Goal: Transaction & Acquisition: Purchase product/service

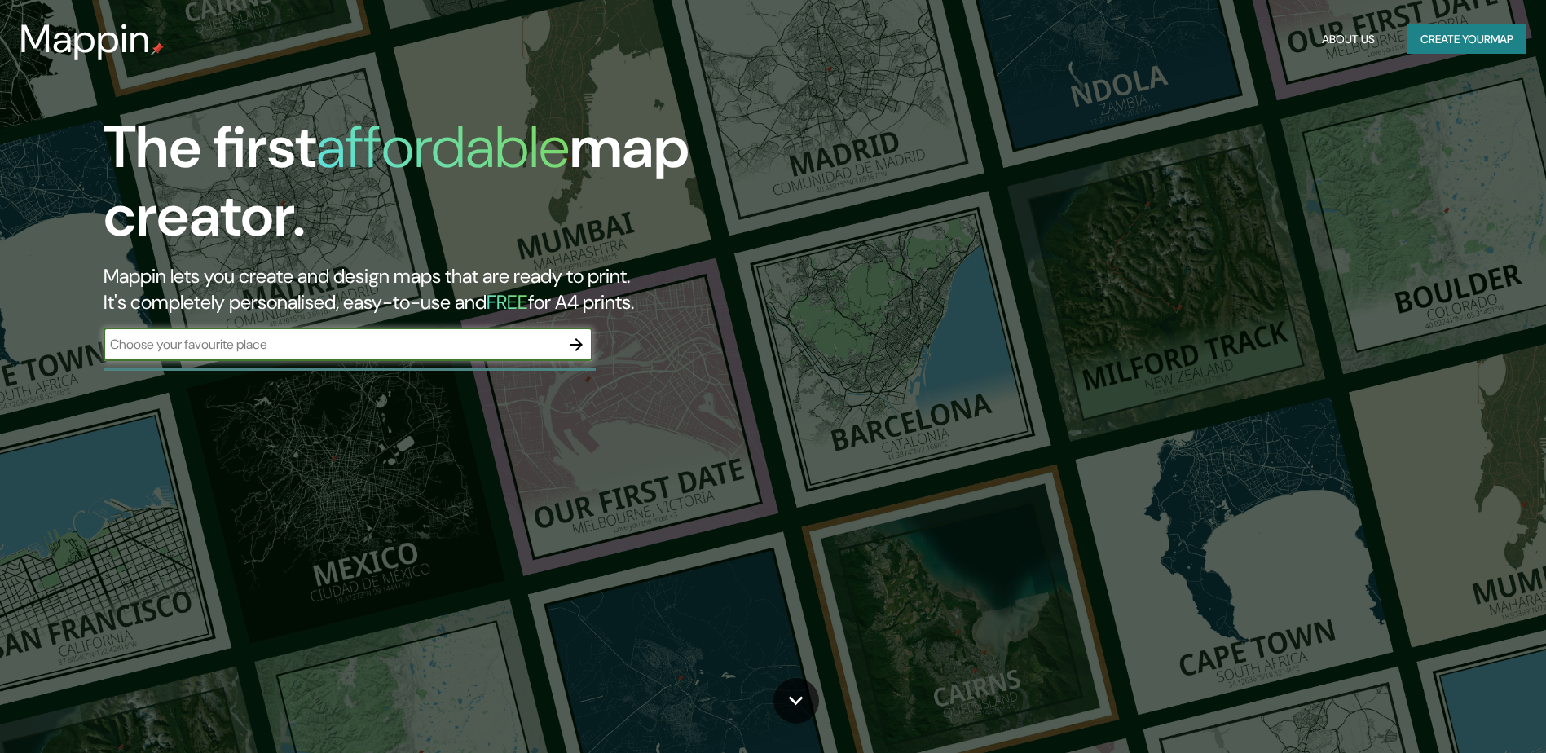
click at [351, 360] on div "​" at bounding box center [348, 345] width 489 height 33
type input "SANTIAGO CHILE"
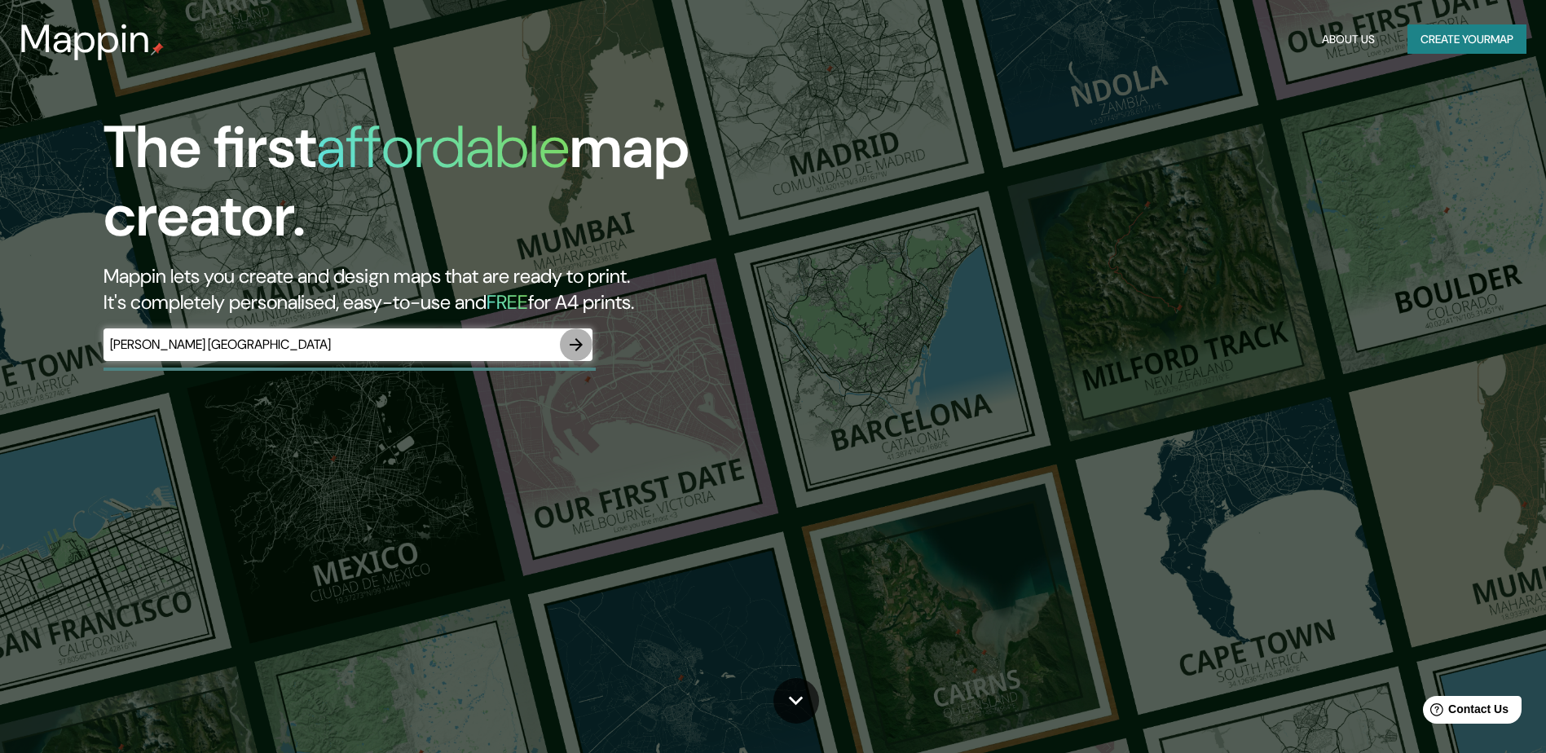
click at [577, 350] on icon "button" at bounding box center [576, 344] width 13 height 13
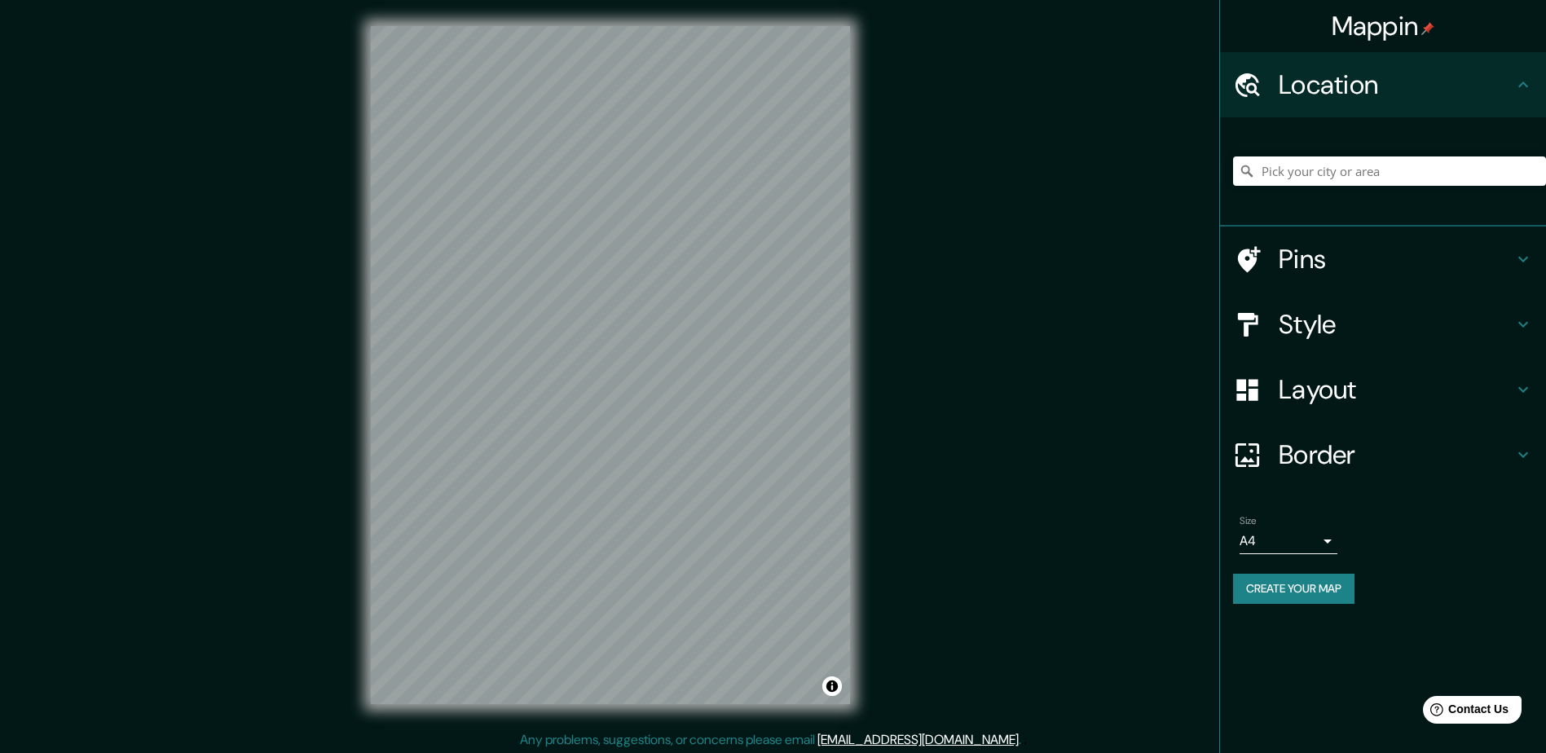
click at [1309, 313] on h4 "Style" at bounding box center [1396, 324] width 235 height 33
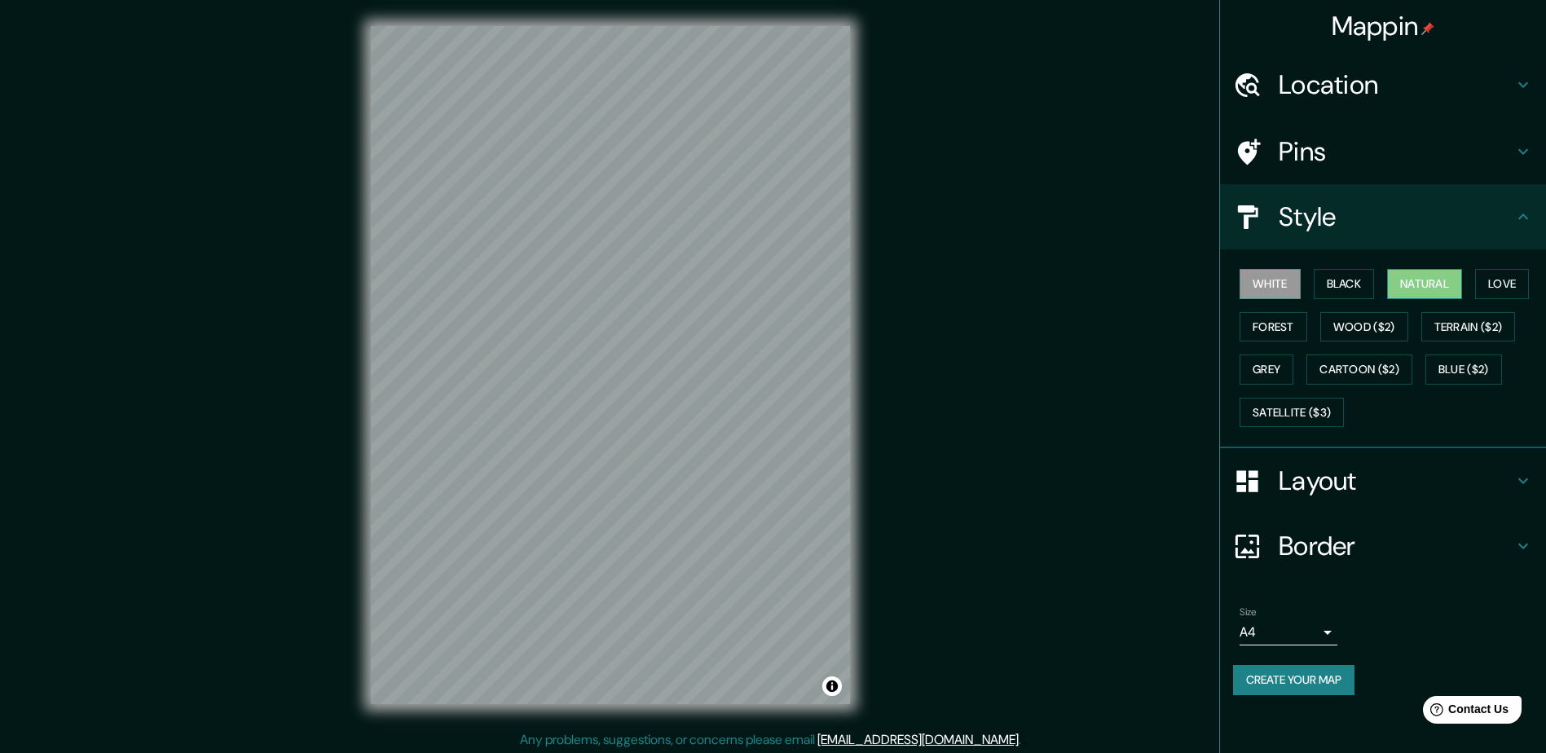
click at [1407, 285] on button "Natural" at bounding box center [1425, 284] width 75 height 30
click at [1330, 629] on body "Mappin Location Pins Style White Black Natural Love Forest Wood ($2) Terrain ($…" at bounding box center [773, 376] width 1546 height 753
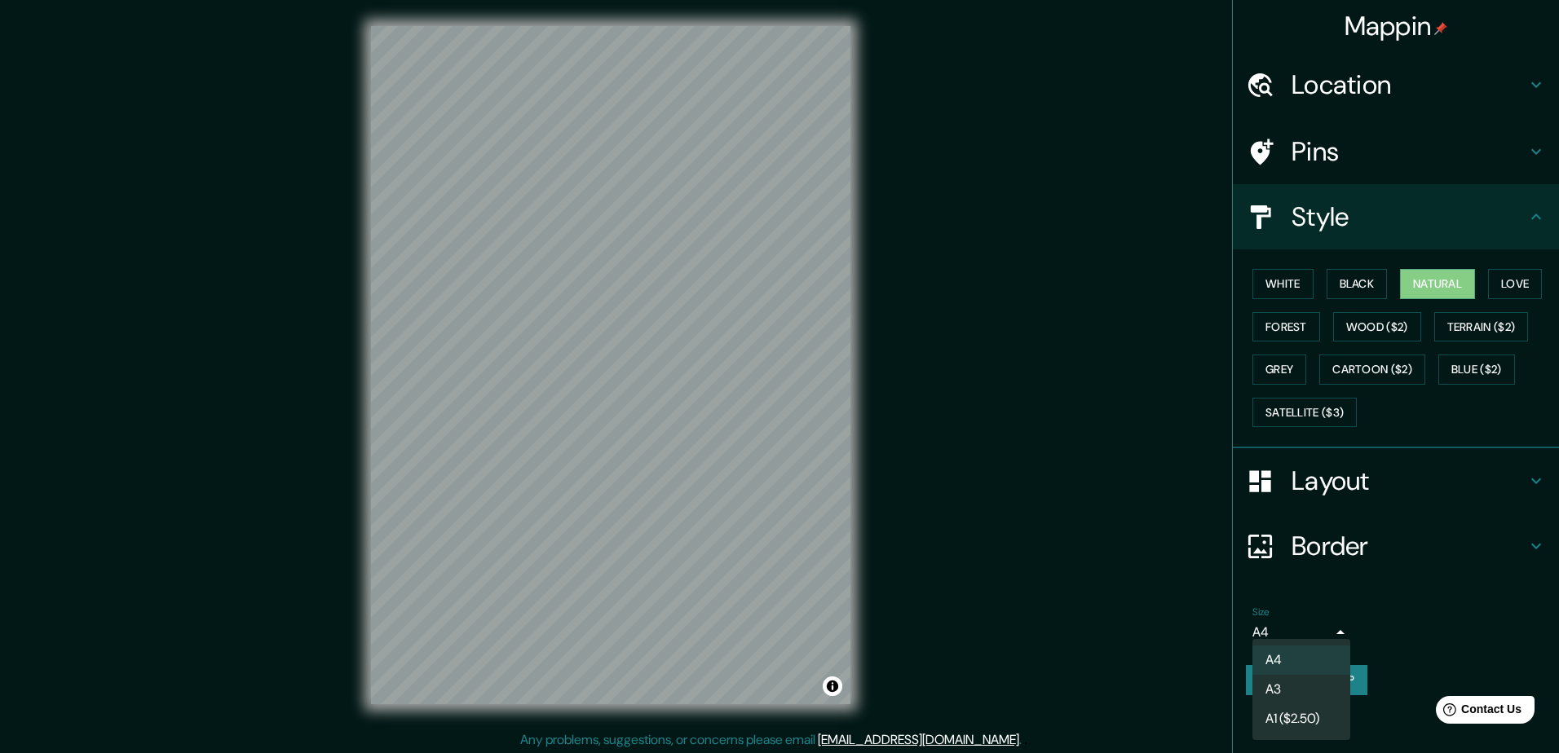
click at [1277, 680] on li "A3" at bounding box center [1301, 689] width 98 height 29
type input "a4"
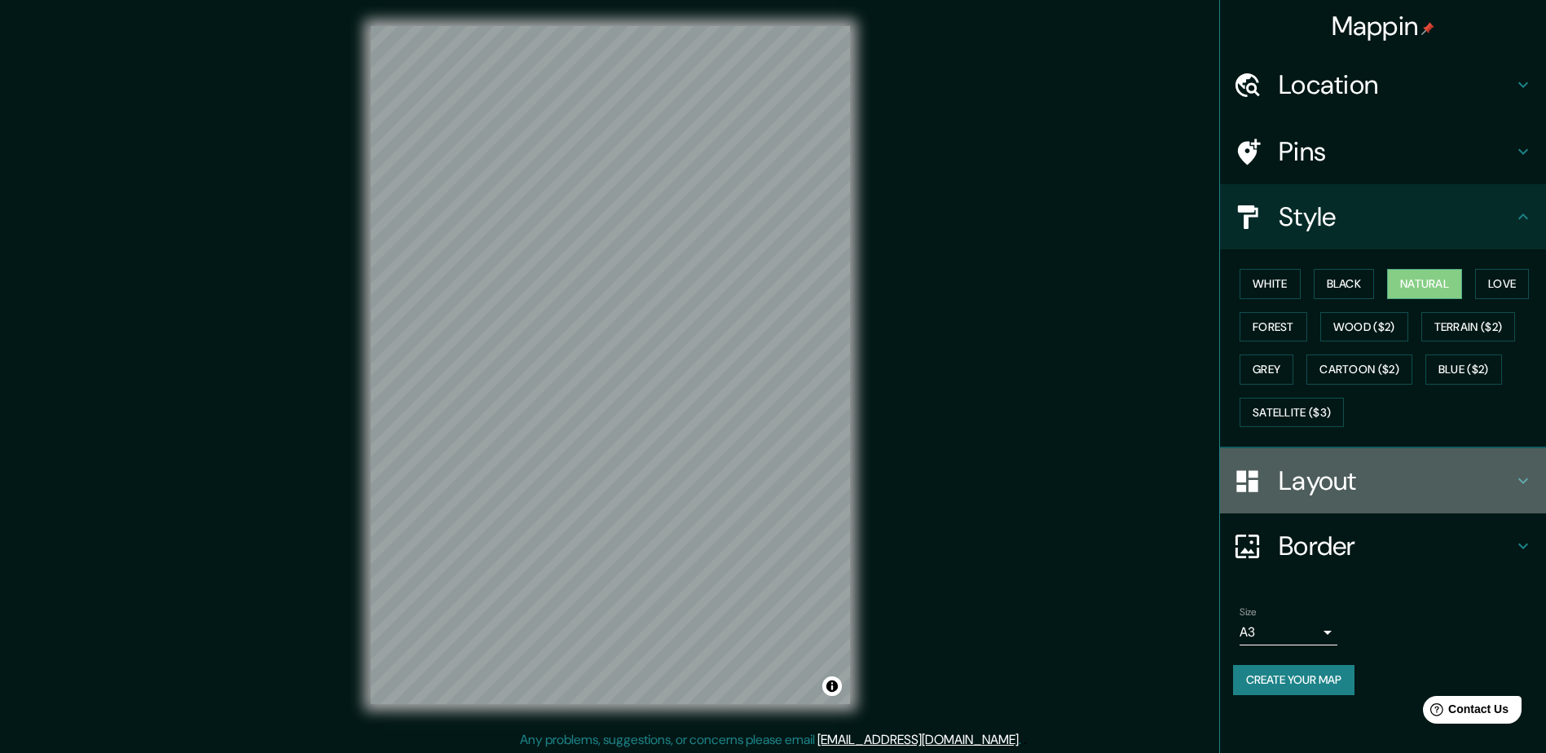
click at [1357, 474] on h4 "Layout" at bounding box center [1396, 481] width 235 height 33
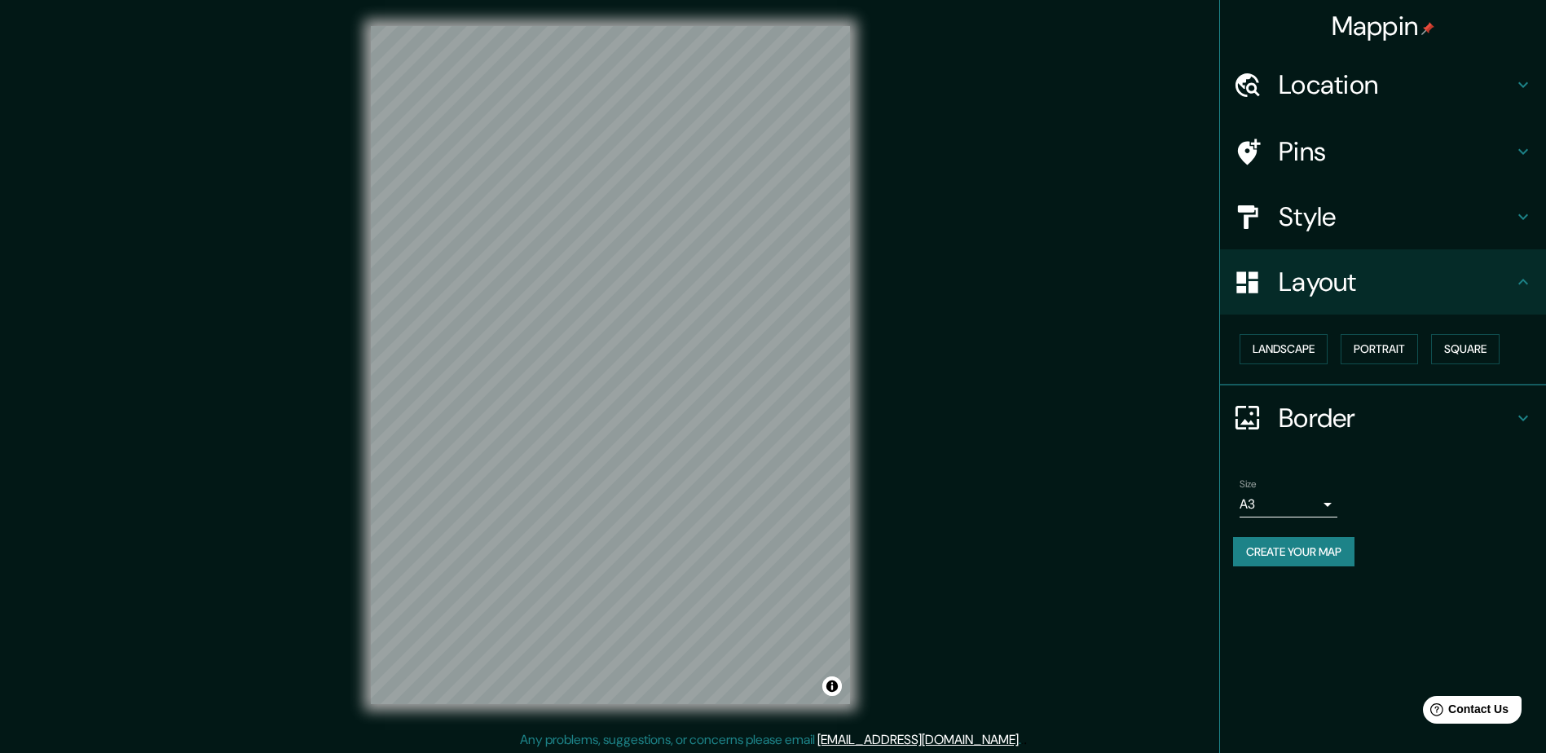
click at [1260, 333] on div "Landscape Portrait Square" at bounding box center [1389, 349] width 313 height 43
click at [1249, 348] on button "Landscape" at bounding box center [1284, 349] width 88 height 30
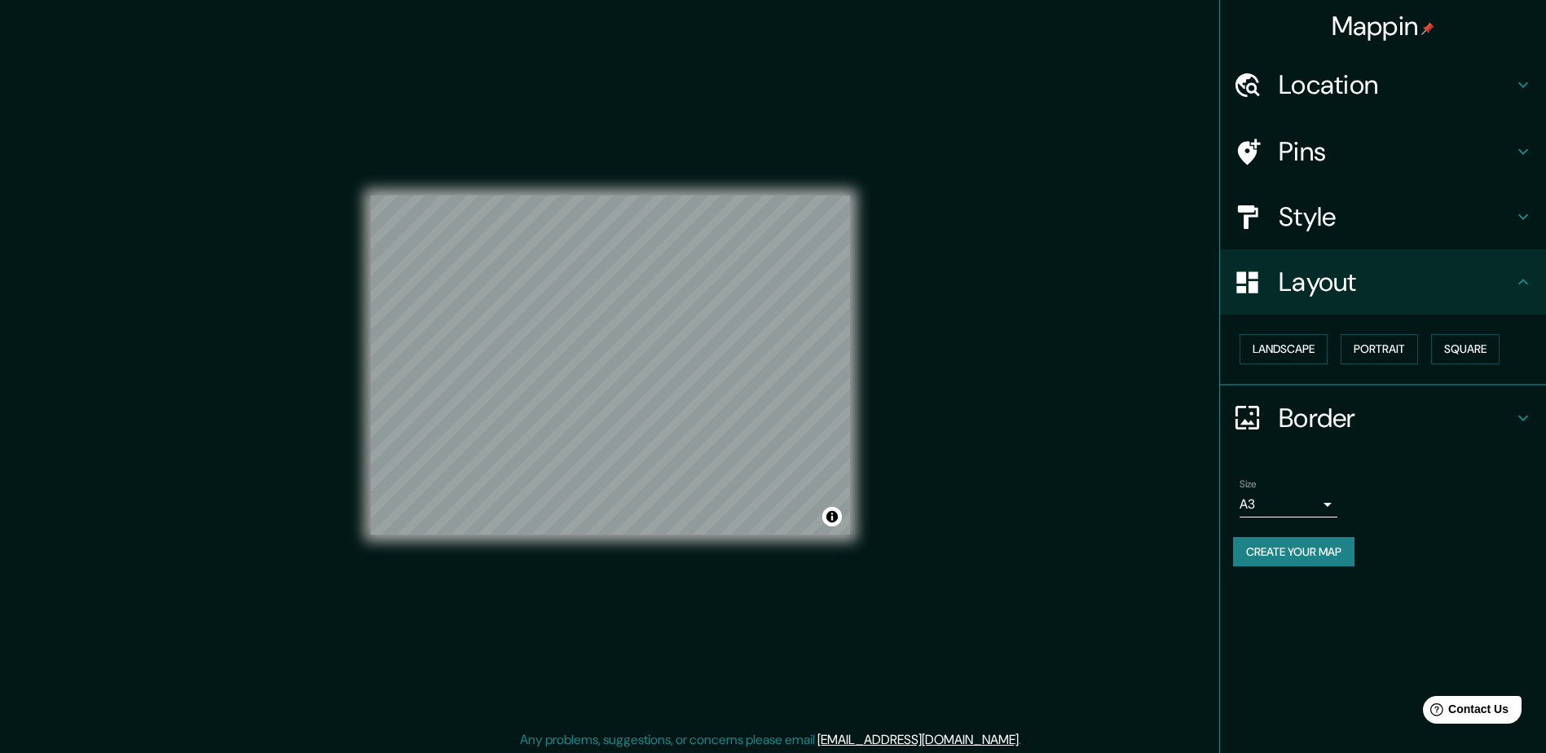
click at [1313, 554] on button "Create your map" at bounding box center [1293, 552] width 121 height 30
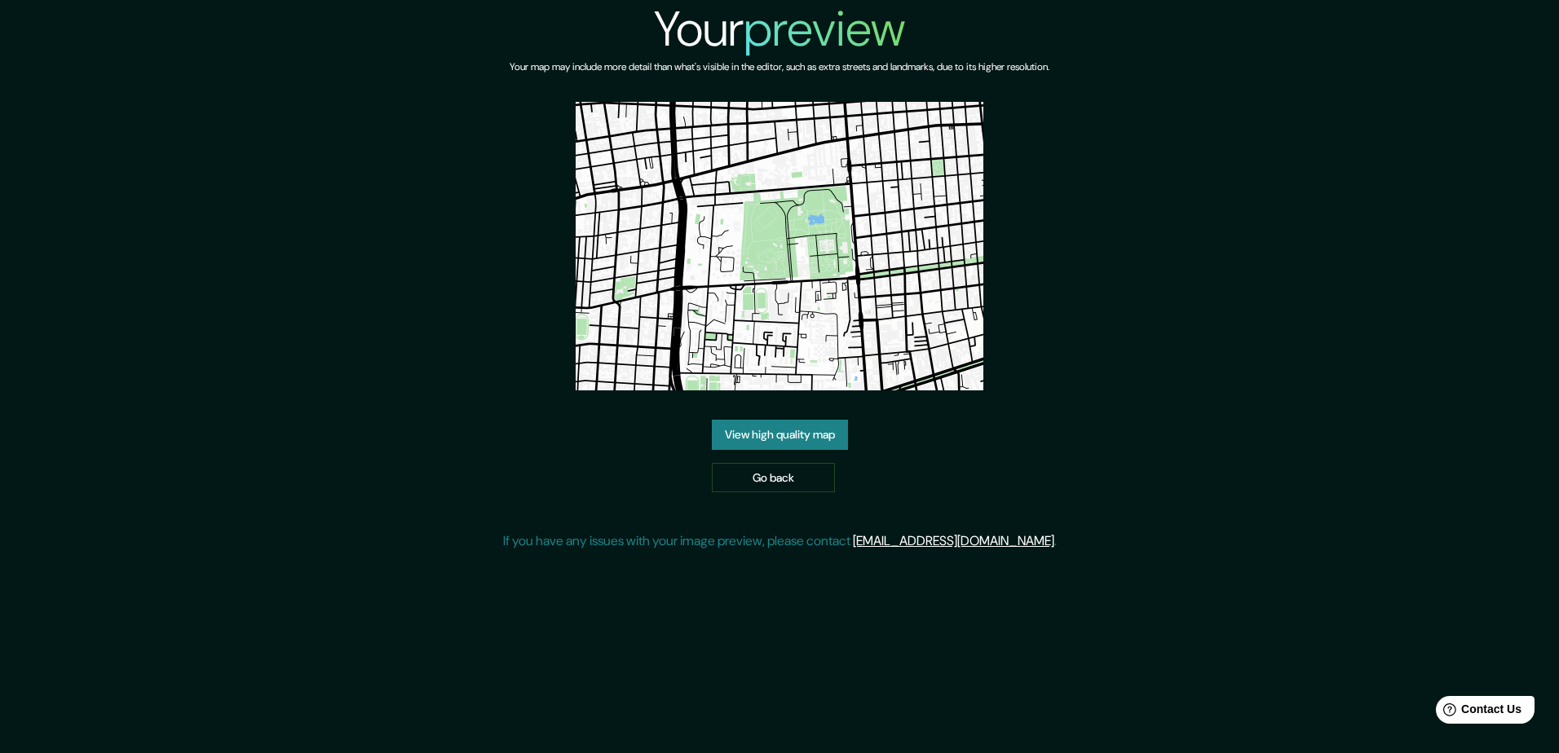
click at [828, 443] on link "View high quality map" at bounding box center [780, 435] width 136 height 30
click at [817, 440] on link "View high quality map" at bounding box center [780, 435] width 136 height 30
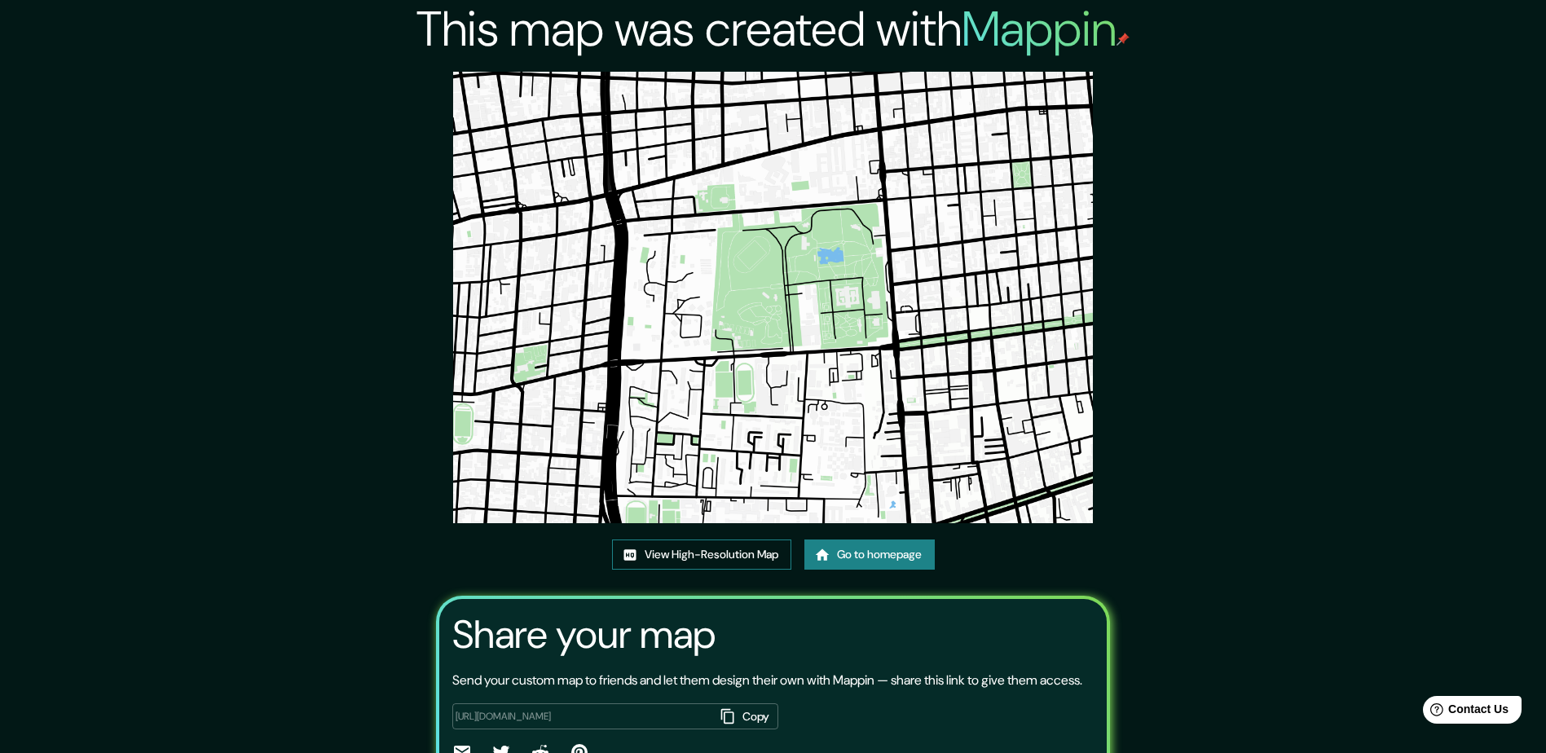
click at [709, 556] on link "View High-Resolution Map" at bounding box center [701, 555] width 179 height 30
drag, startPoint x: 724, startPoint y: 135, endPoint x: 732, endPoint y: 137, distance: 8.3
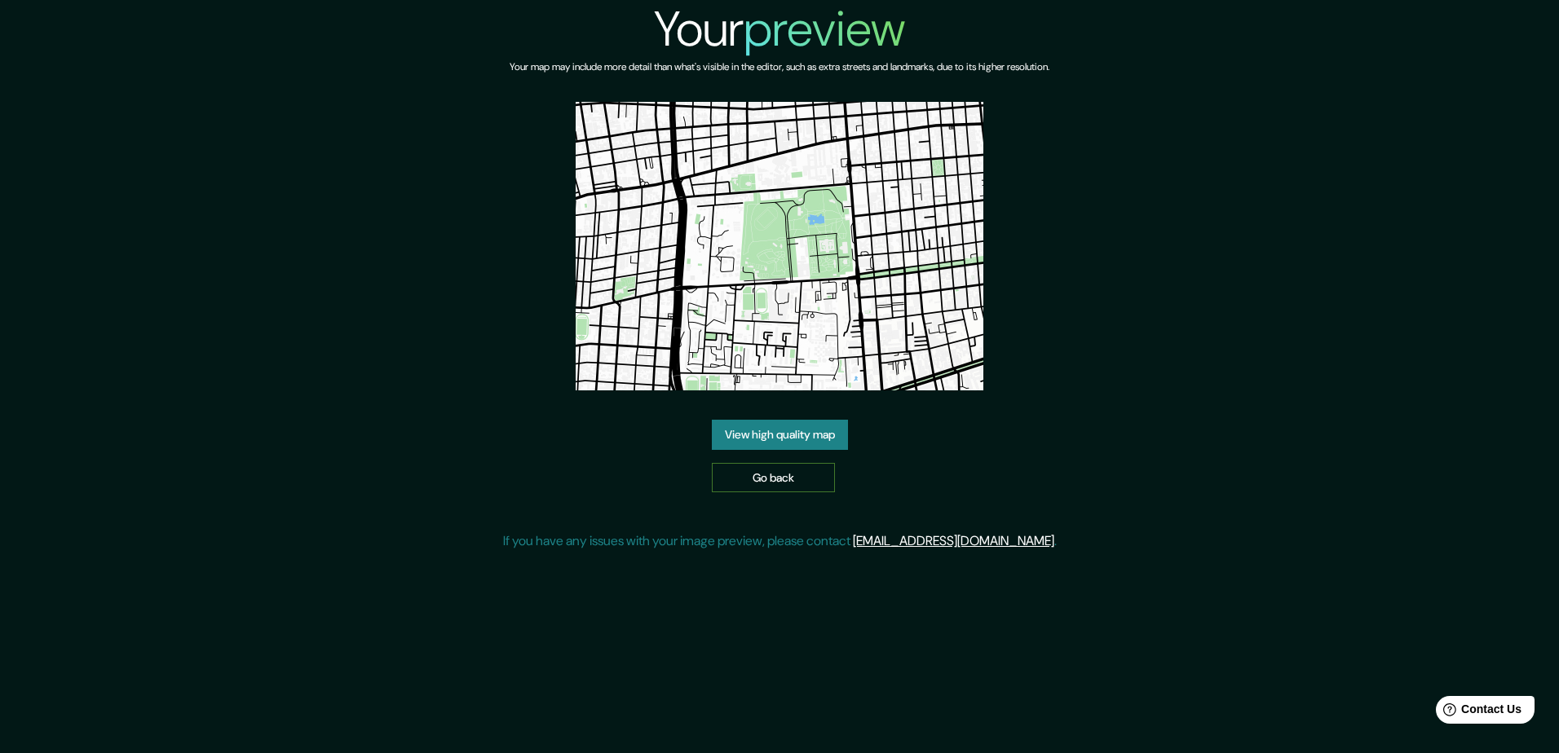
click at [783, 479] on link "Go back" at bounding box center [773, 478] width 123 height 30
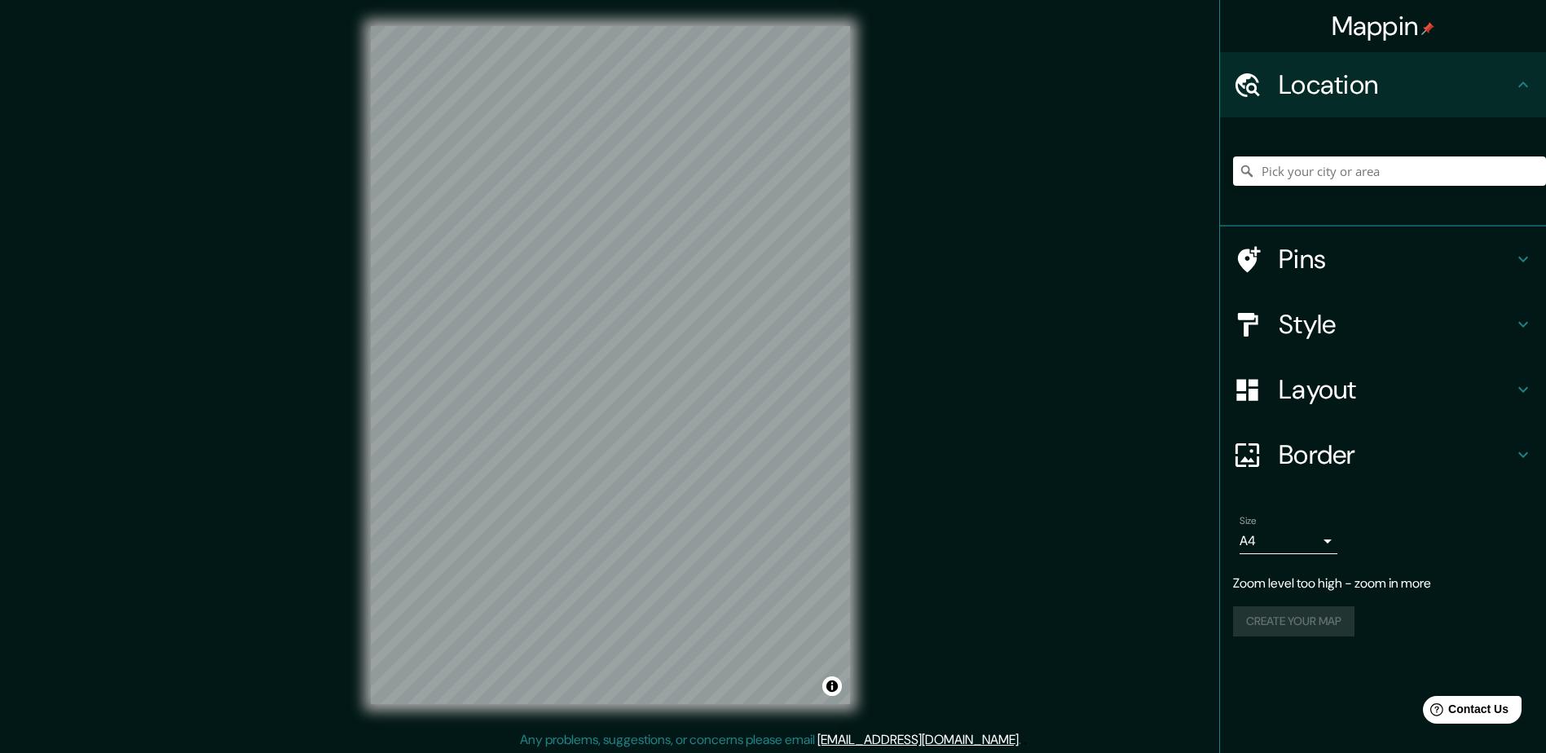
click at [1323, 306] on div "Style" at bounding box center [1383, 324] width 326 height 65
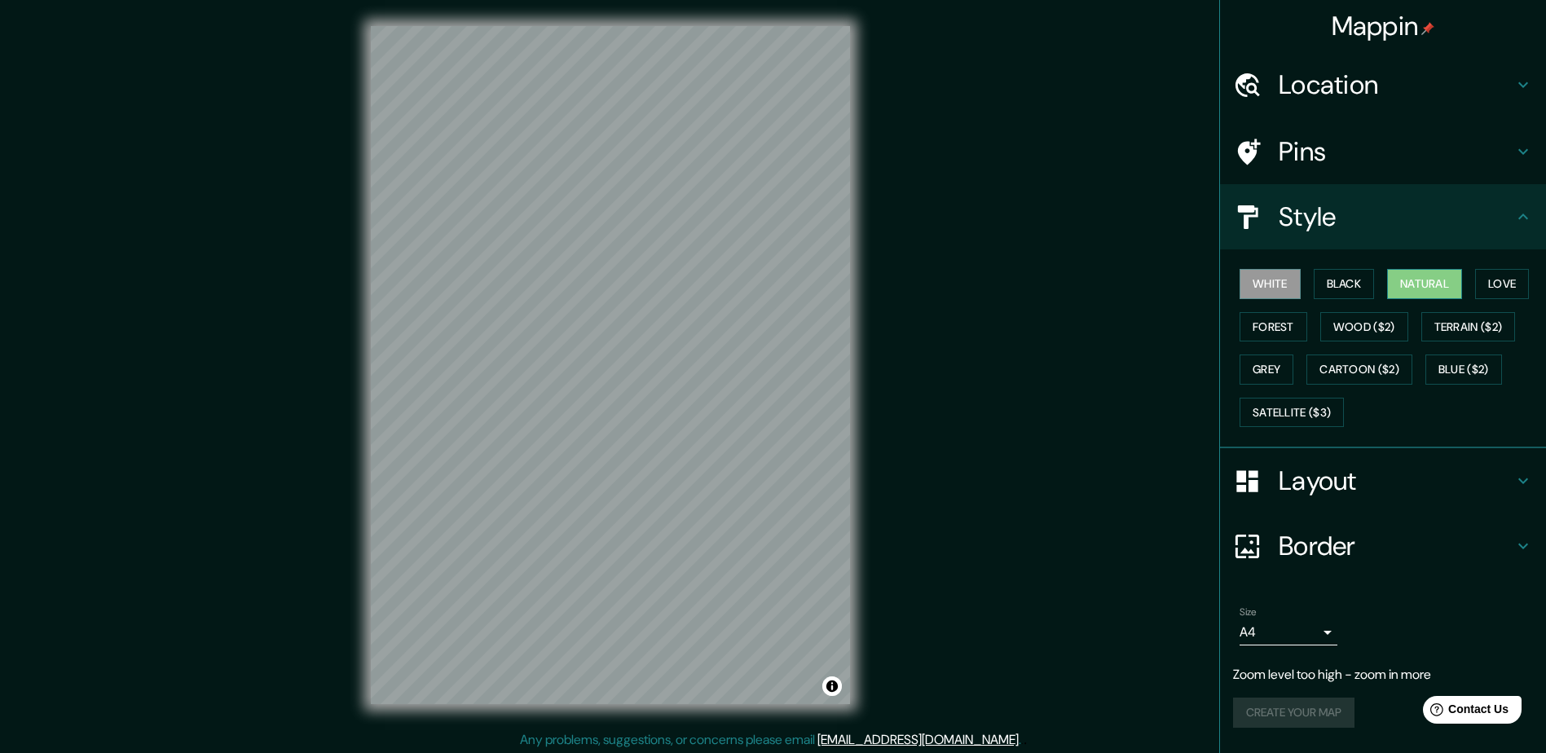
click at [1441, 288] on button "Natural" at bounding box center [1425, 284] width 75 height 30
click at [1319, 479] on h4 "Layout" at bounding box center [1396, 481] width 235 height 33
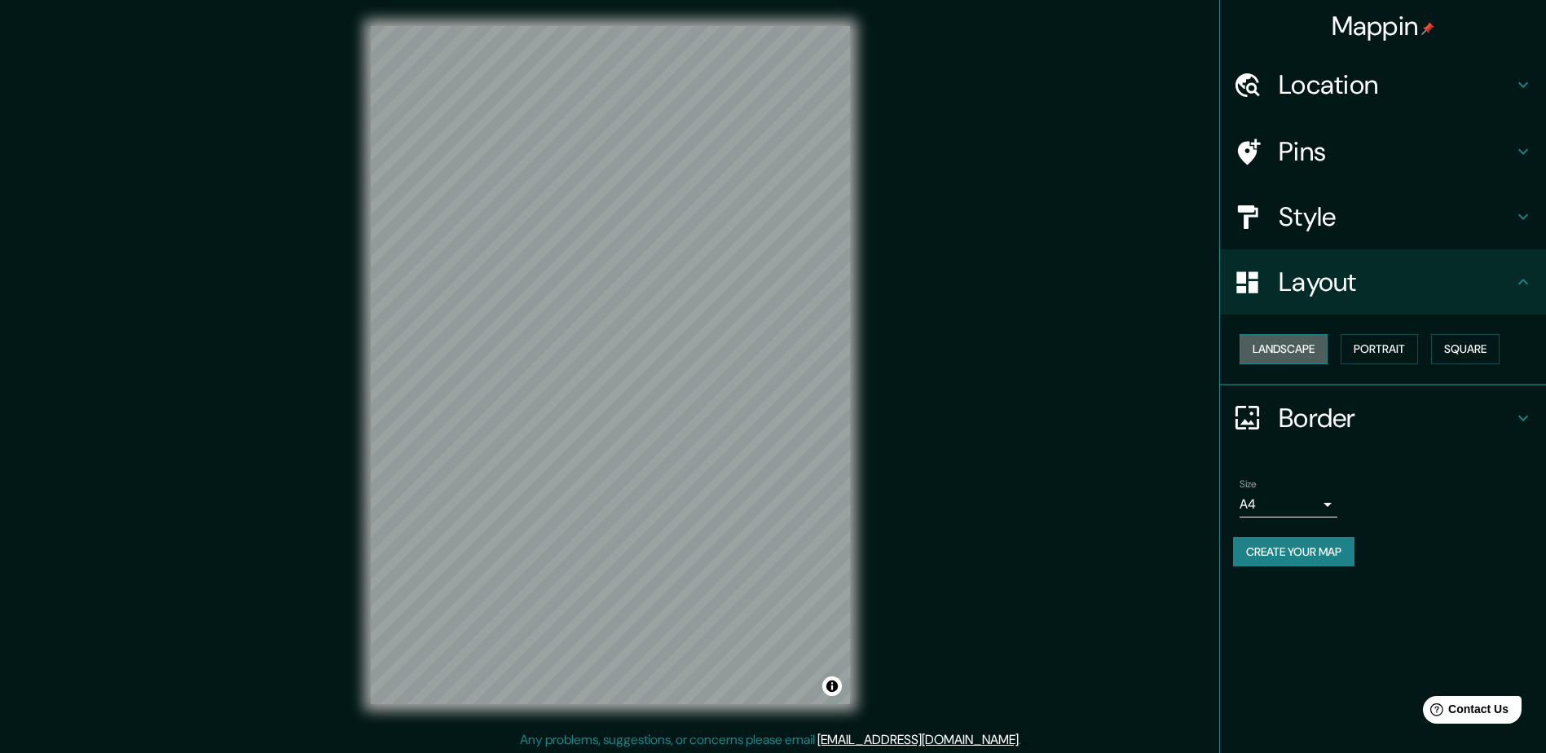
click at [1309, 339] on button "Landscape" at bounding box center [1284, 349] width 88 height 30
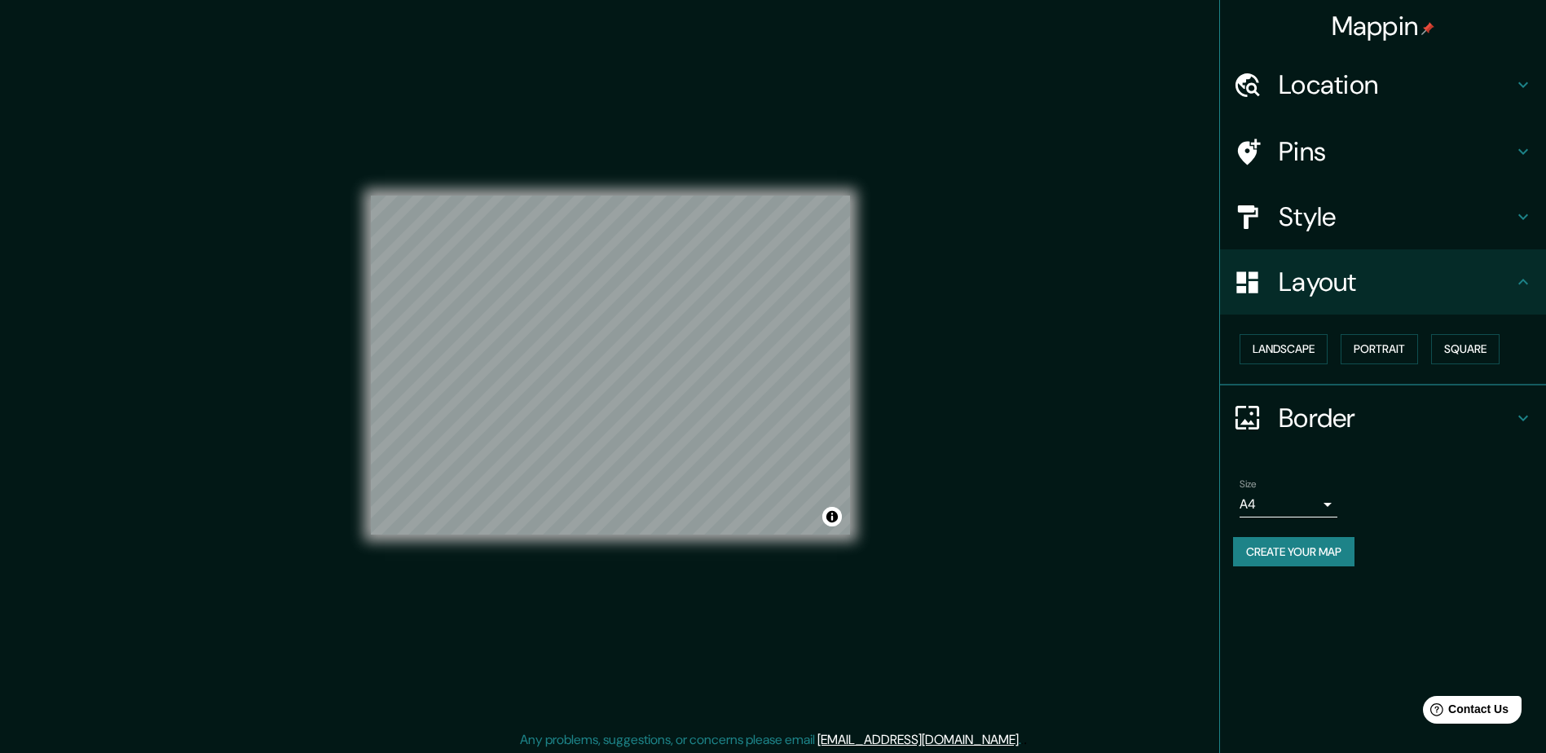
click at [1275, 506] on body "Mappin Location Pins Style Layout Landscape Portrait Square Border Choose a bor…" at bounding box center [773, 376] width 1546 height 753
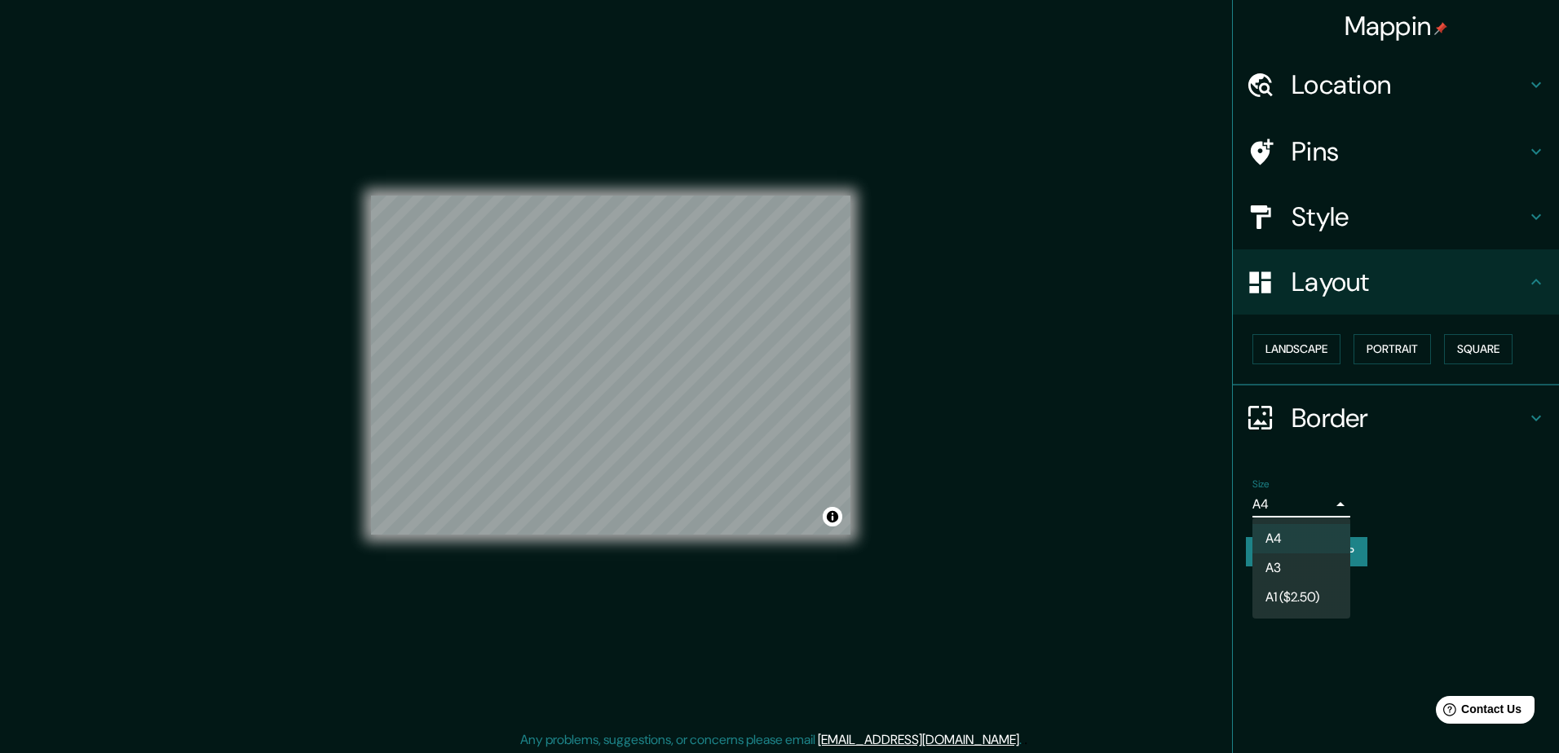
click at [1281, 565] on li "A3" at bounding box center [1301, 568] width 98 height 29
type input "a4"
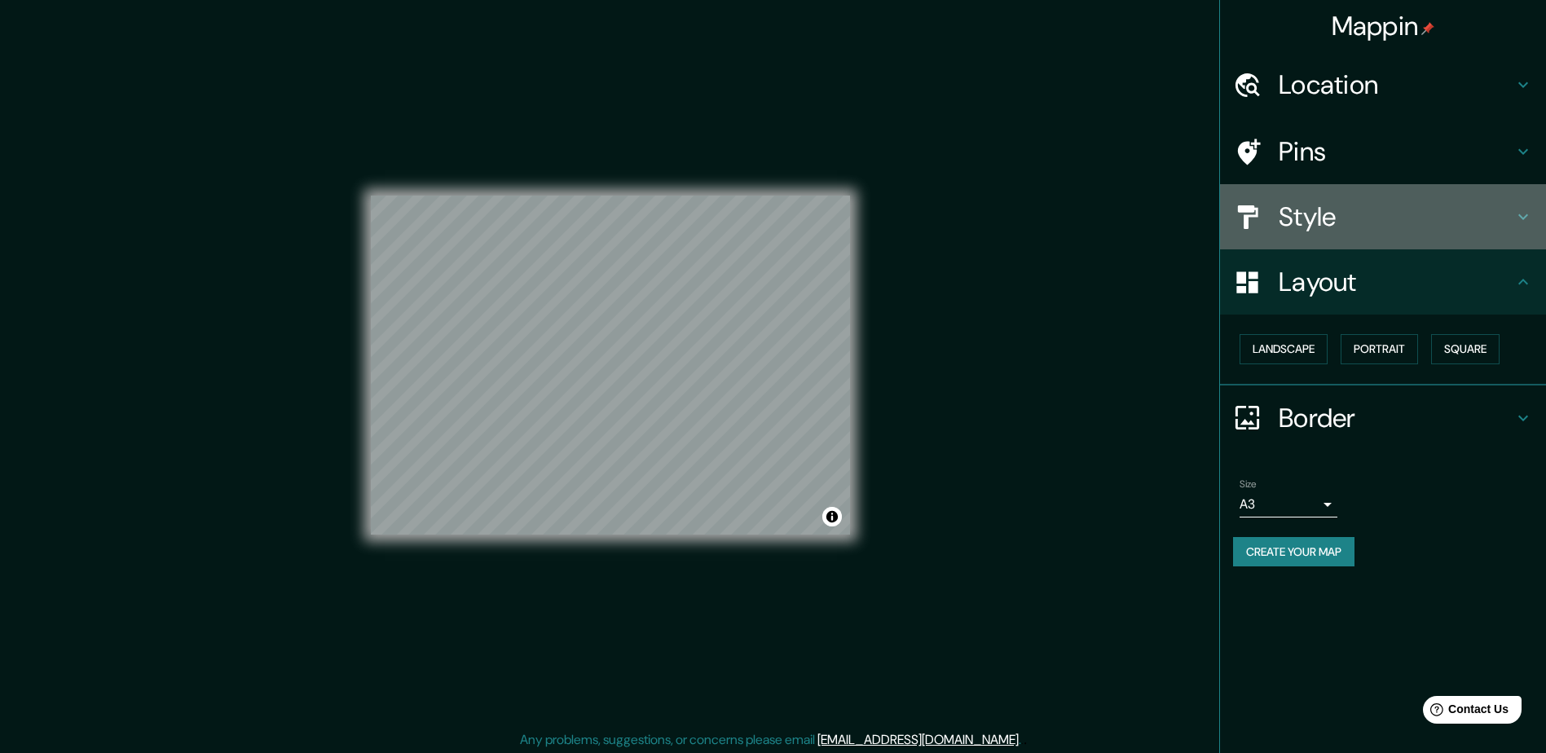
click at [1338, 229] on h4 "Style" at bounding box center [1396, 217] width 235 height 33
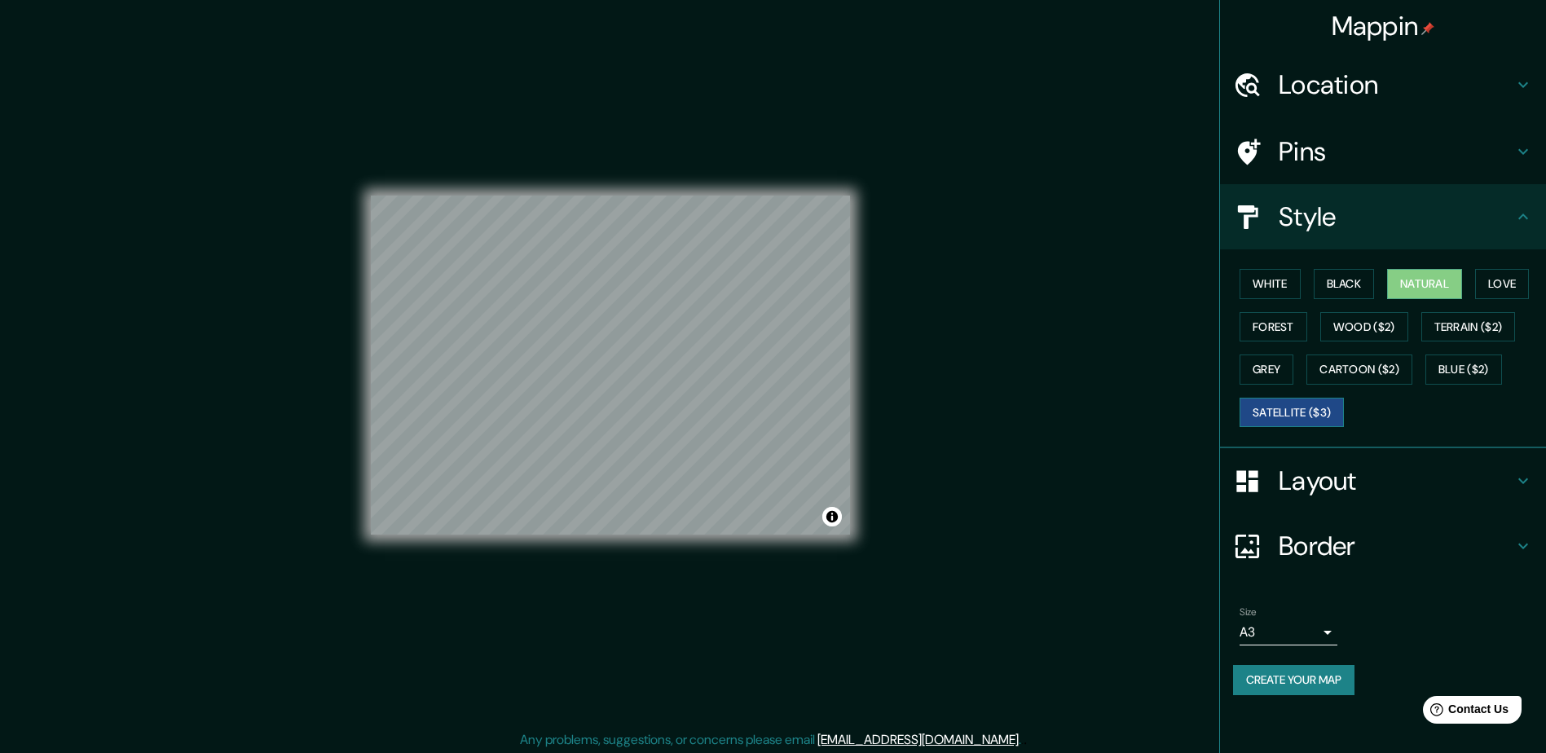
click at [1314, 414] on button "Satellite ($3)" at bounding box center [1292, 413] width 104 height 30
click at [1254, 369] on button "Grey" at bounding box center [1267, 370] width 54 height 30
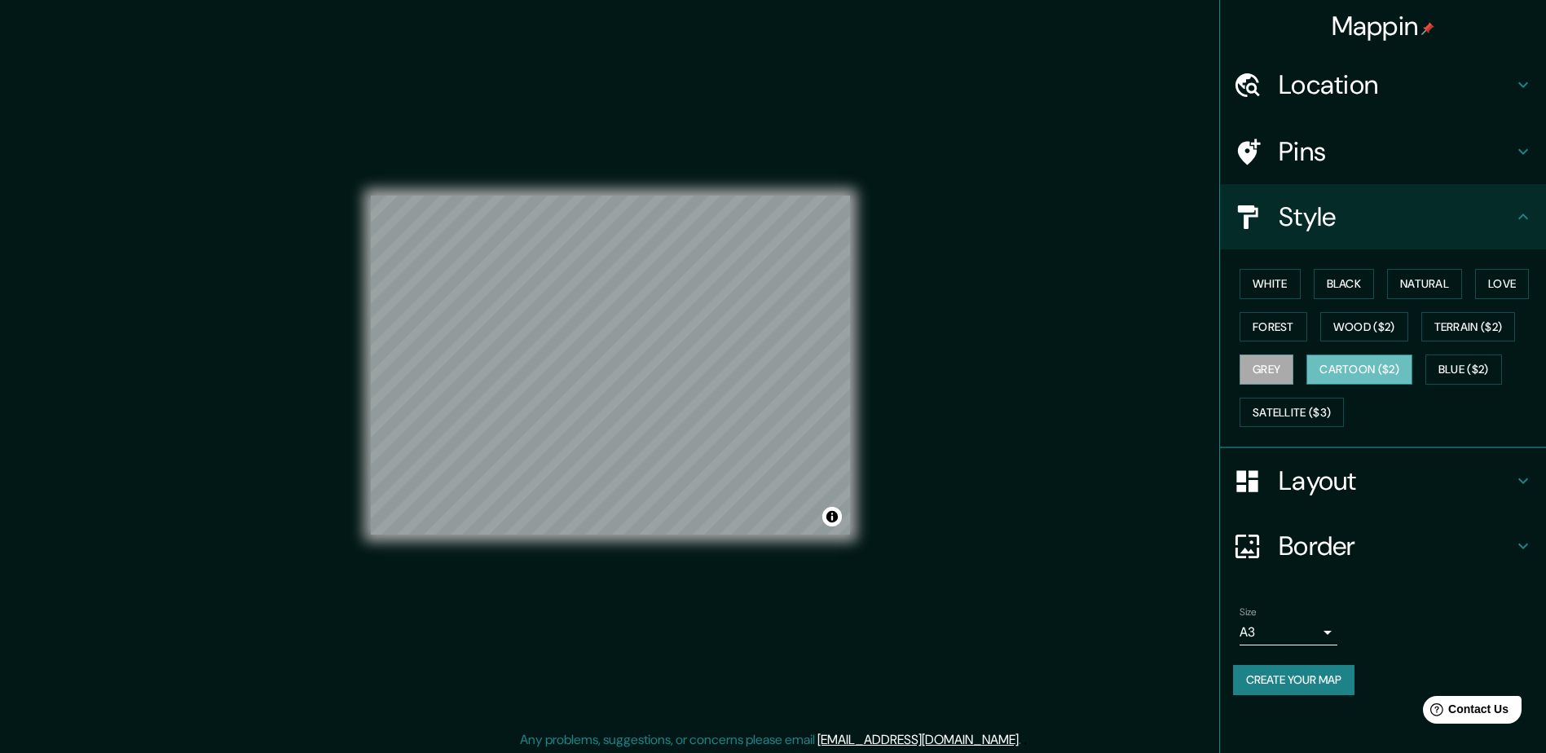
click at [1369, 381] on button "Cartoon ($2)" at bounding box center [1360, 370] width 106 height 30
click at [1494, 373] on button "Blue ($2)" at bounding box center [1464, 370] width 77 height 30
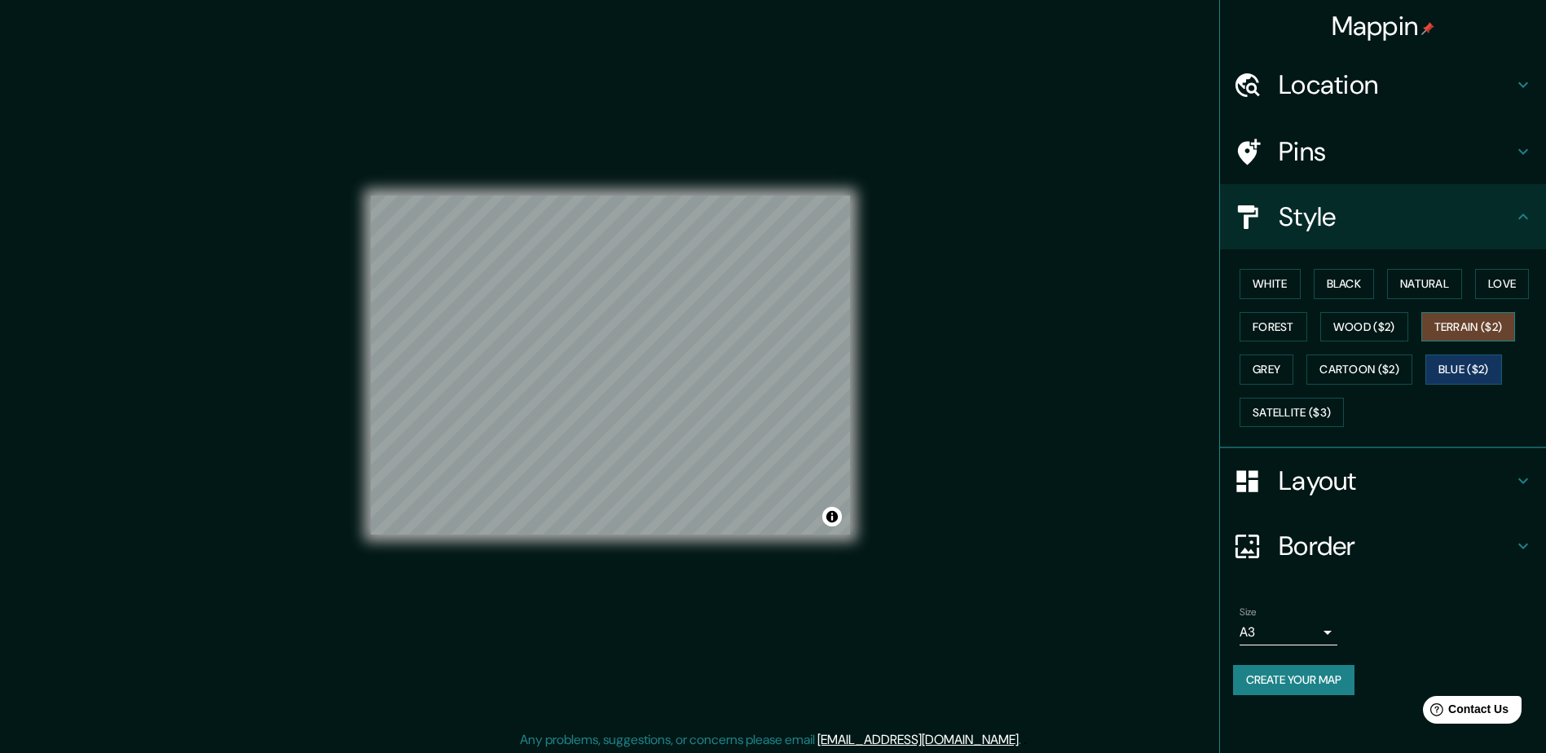
click at [1474, 324] on button "Terrain ($2)" at bounding box center [1469, 327] width 95 height 30
click at [1506, 292] on button "Love" at bounding box center [1503, 284] width 54 height 30
click at [1432, 291] on button "Natural" at bounding box center [1425, 284] width 75 height 30
click at [1349, 289] on button "Black" at bounding box center [1344, 284] width 61 height 30
click at [1275, 289] on button "White" at bounding box center [1270, 284] width 61 height 30
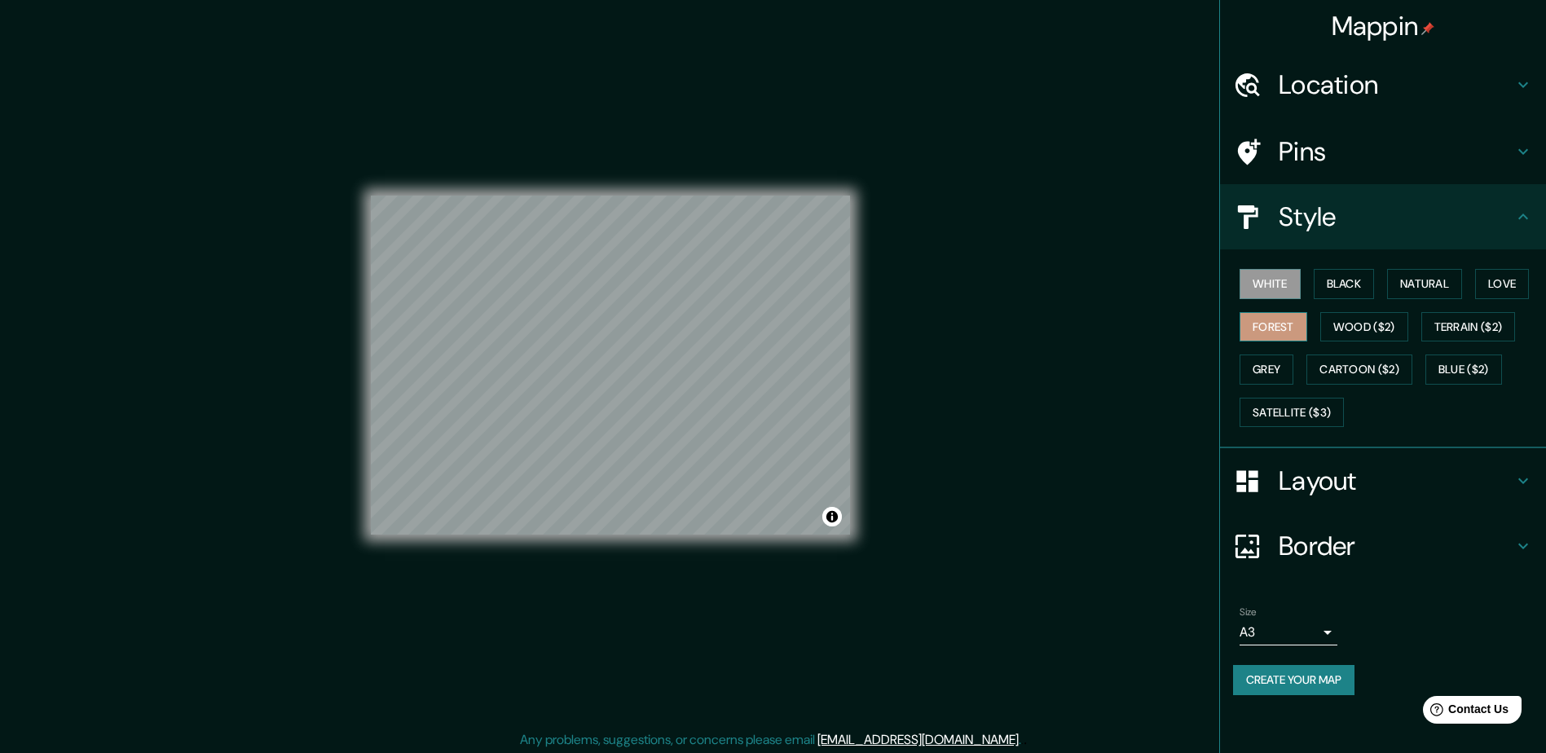
click at [1282, 328] on button "Forest" at bounding box center [1274, 327] width 68 height 30
click at [1274, 367] on button "Grey" at bounding box center [1267, 370] width 54 height 30
click at [1286, 398] on button "Satellite ($3)" at bounding box center [1292, 413] width 104 height 30
click at [1332, 682] on button "Create your map" at bounding box center [1293, 680] width 121 height 30
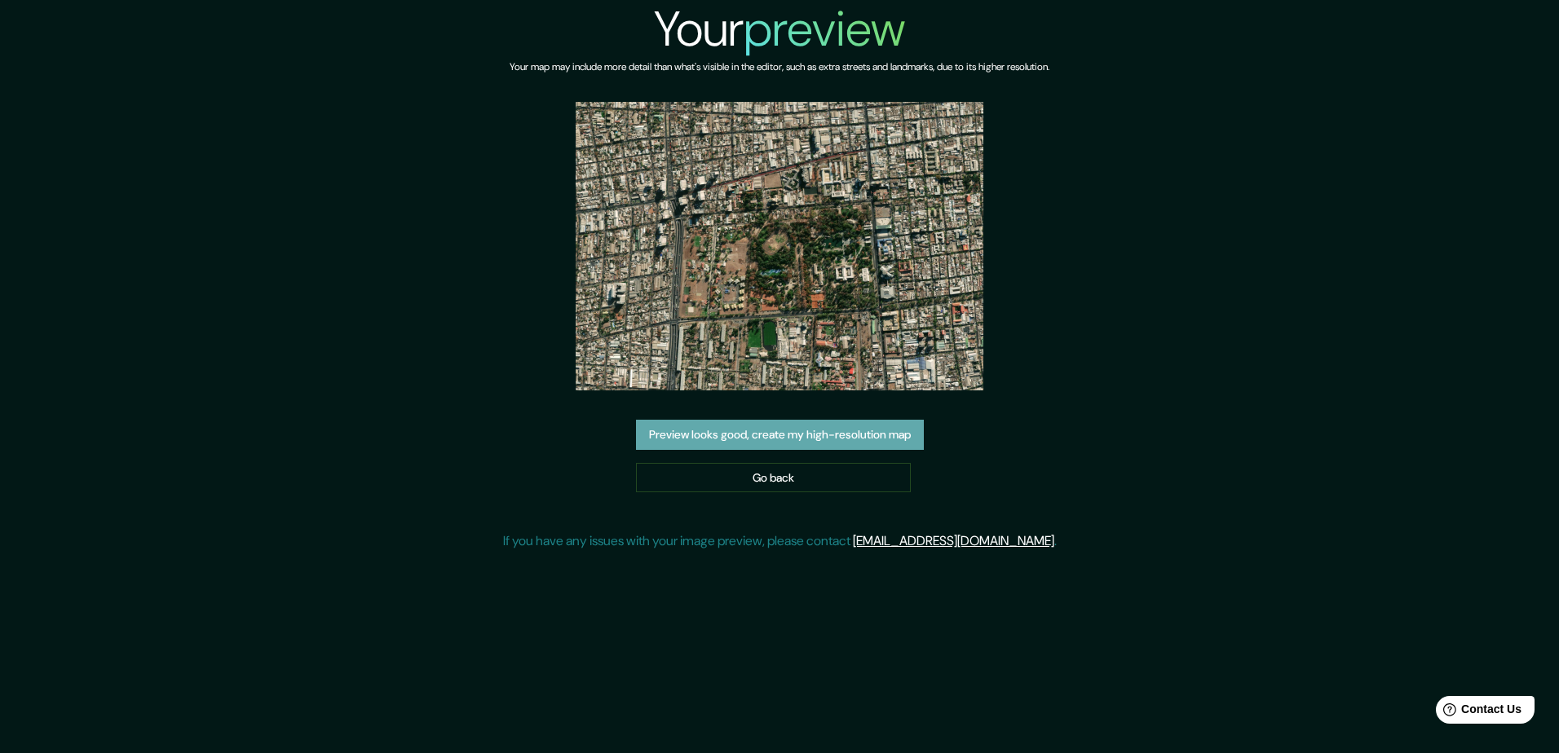
click at [838, 440] on button "Preview looks good, create my high-resolution map" at bounding box center [780, 435] width 288 height 30
click at [837, 300] on img at bounding box center [780, 246] width 408 height 289
click at [745, 430] on button "Preview looks good, create my high-resolution map" at bounding box center [780, 435] width 288 height 30
